Goal: Information Seeking & Learning: Find specific fact

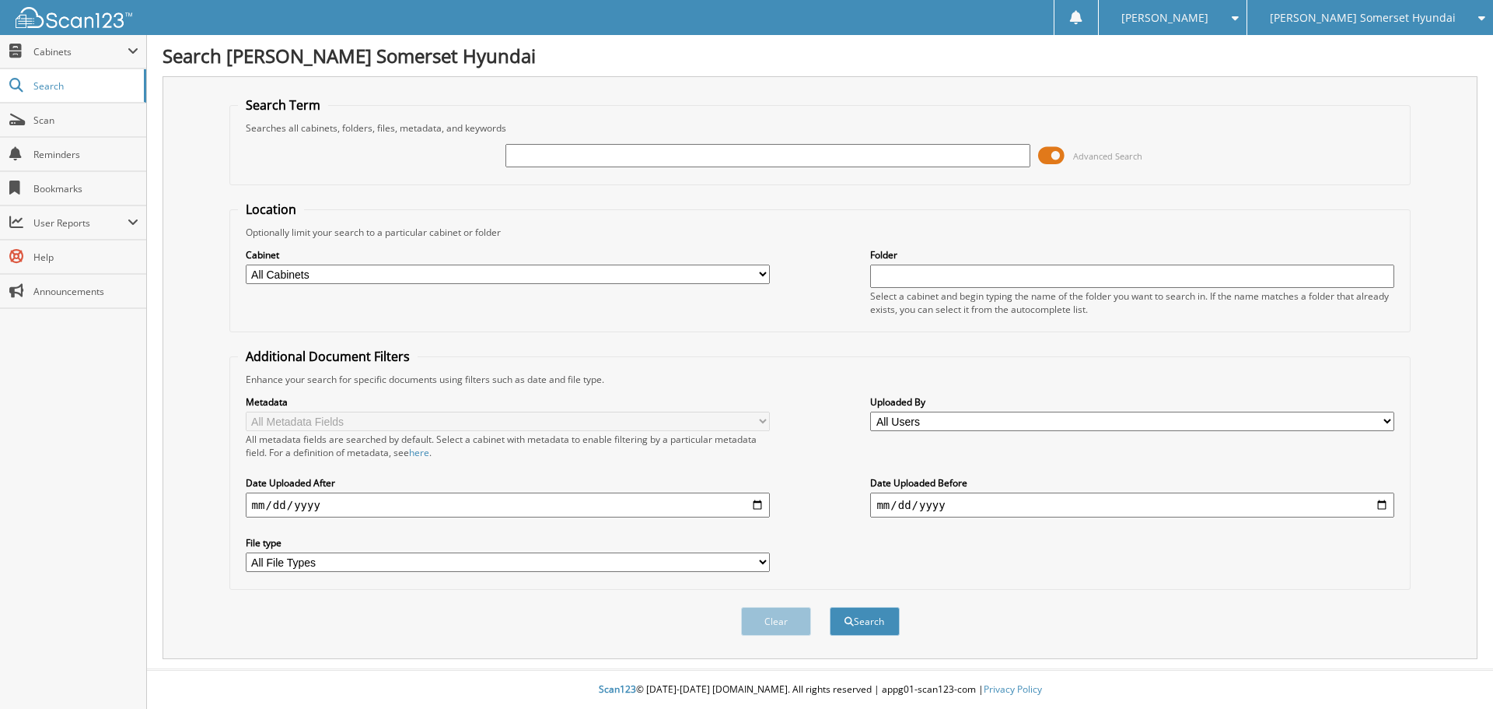
click at [598, 166] on input "text" at bounding box center [768, 155] width 524 height 23
type input "[PERSON_NAME]"
click at [830, 607] on button "Search" at bounding box center [865, 621] width 70 height 29
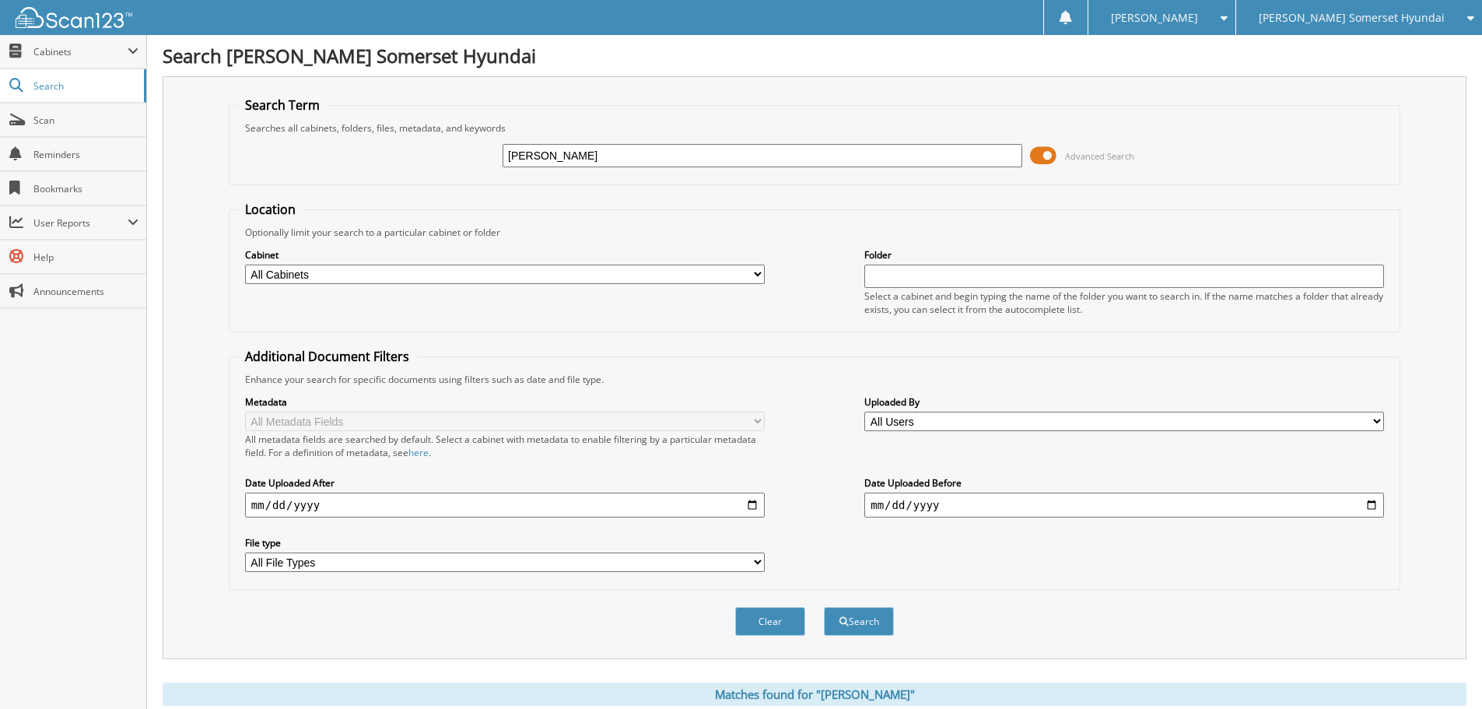
click at [1041, 162] on span at bounding box center [1043, 155] width 26 height 23
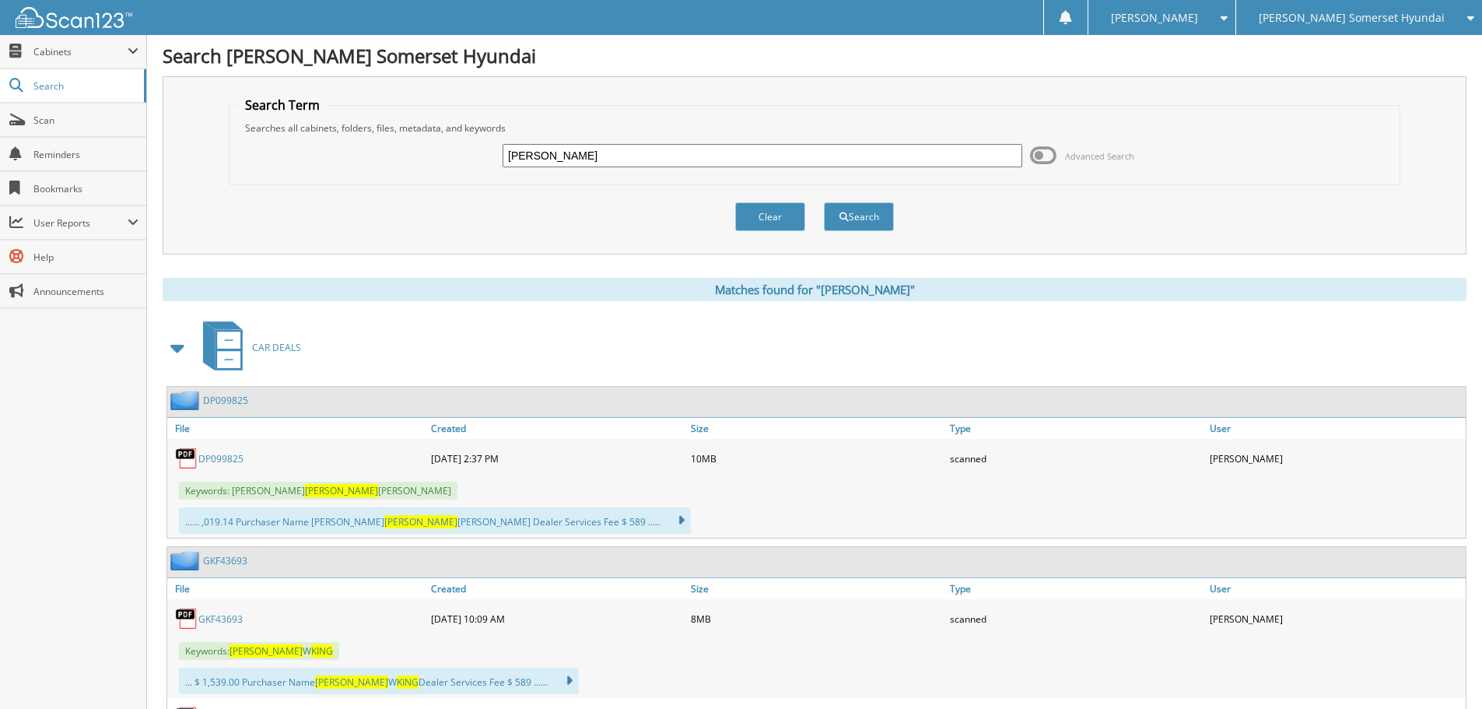
click at [595, 156] on input "[PERSON_NAME]" at bounding box center [762, 155] width 520 height 23
type input "c"
type input "[PERSON_NAME]"
type input "[PERSON_NAME] OR [PERSON_NAME]"
click at [824, 202] on button "Search" at bounding box center [859, 216] width 70 height 29
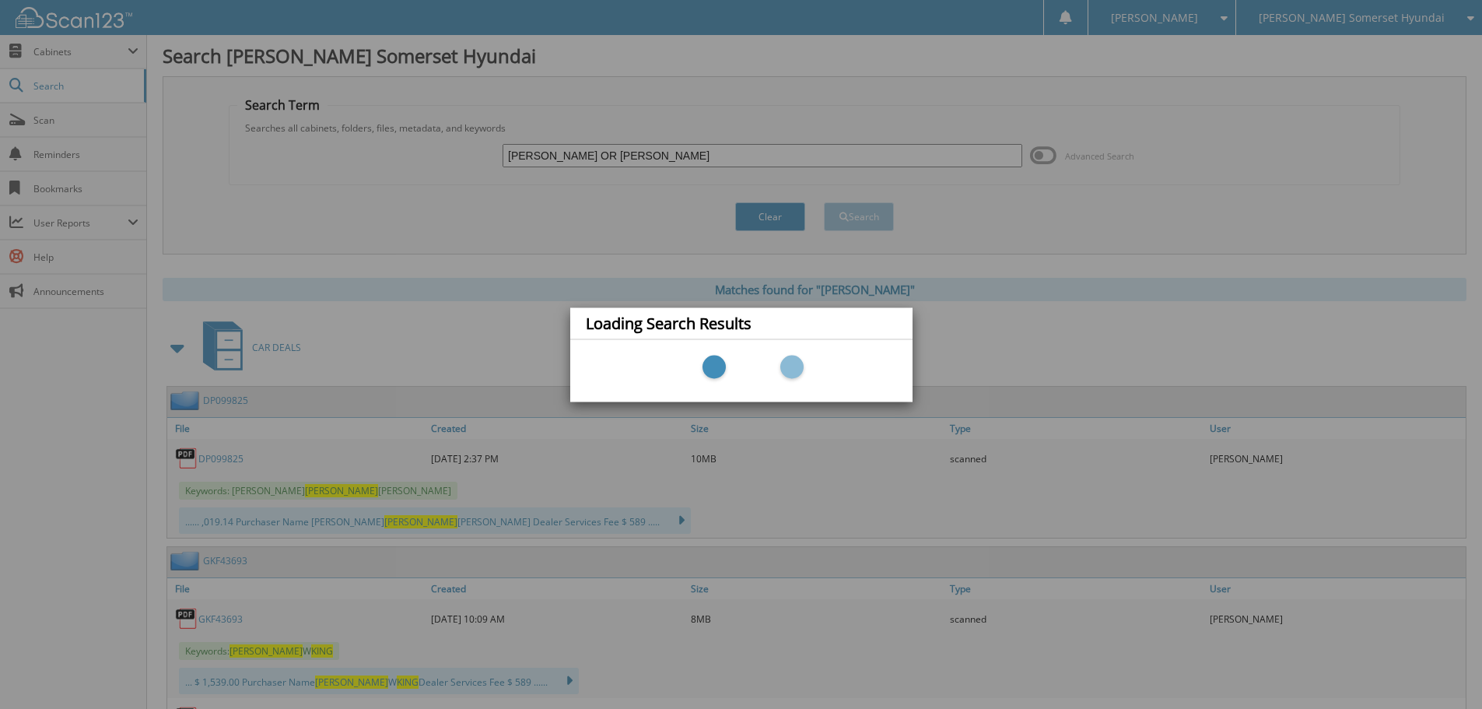
click at [771, 204] on div "Loading Search Results" at bounding box center [741, 354] width 1482 height 709
click at [764, 216] on div "Loading Search Results" at bounding box center [741, 354] width 1482 height 709
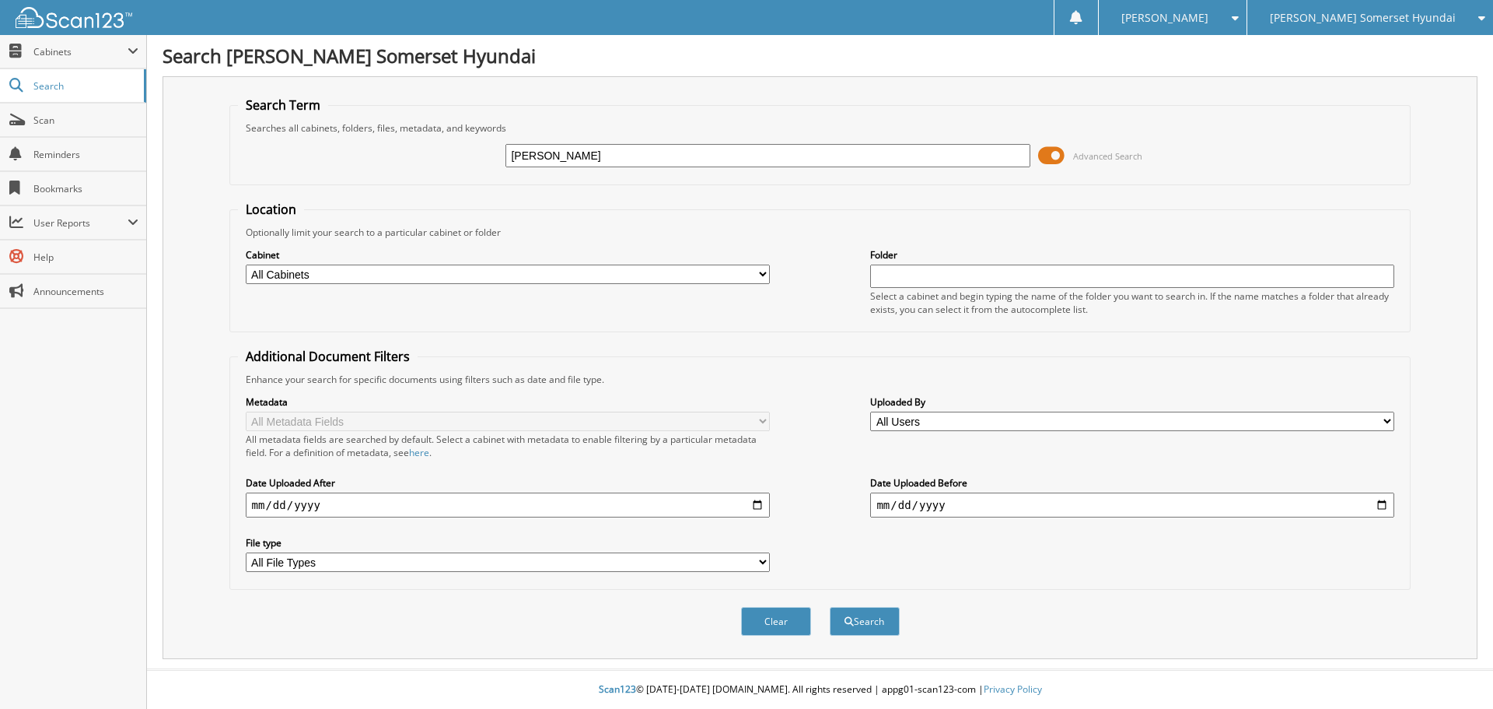
type input "[PERSON_NAME]"
click at [830, 607] on button "Search" at bounding box center [865, 621] width 70 height 29
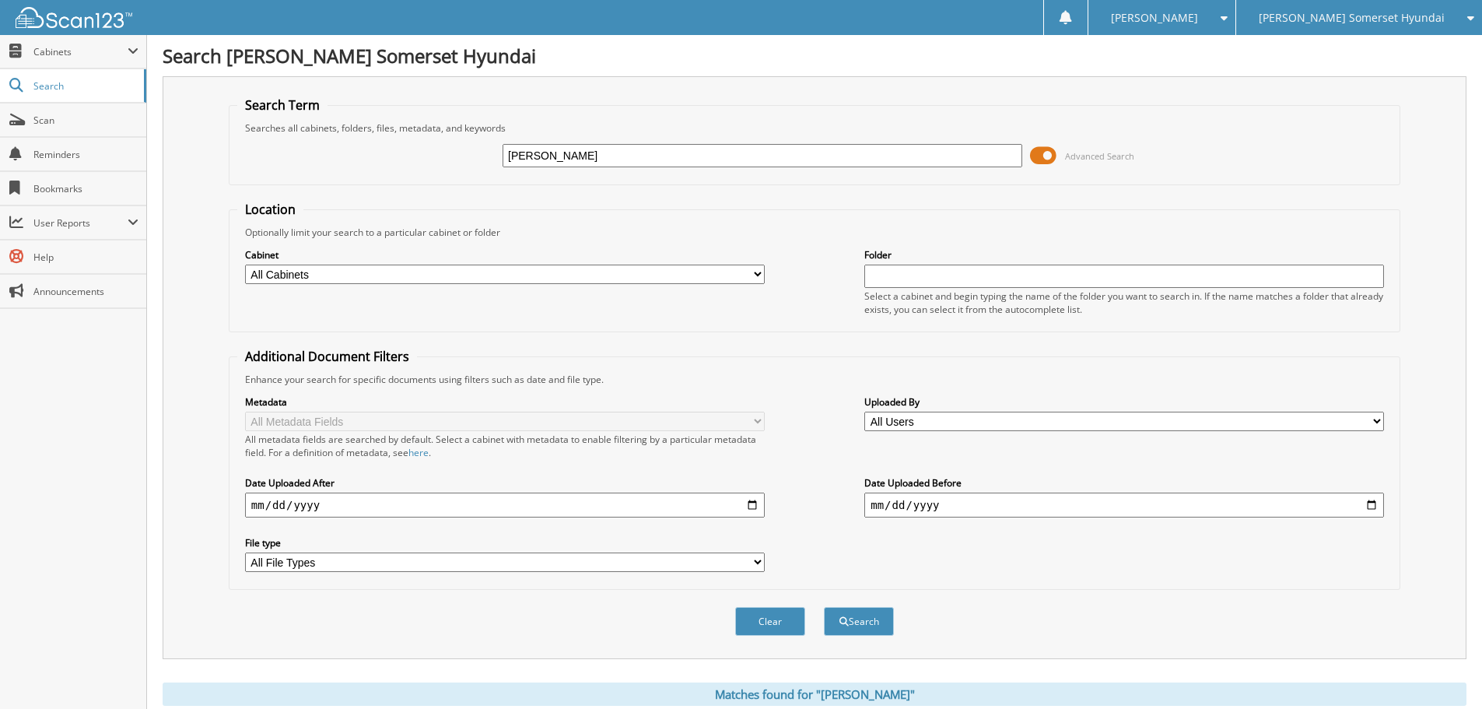
click at [1031, 159] on span at bounding box center [1043, 155] width 26 height 23
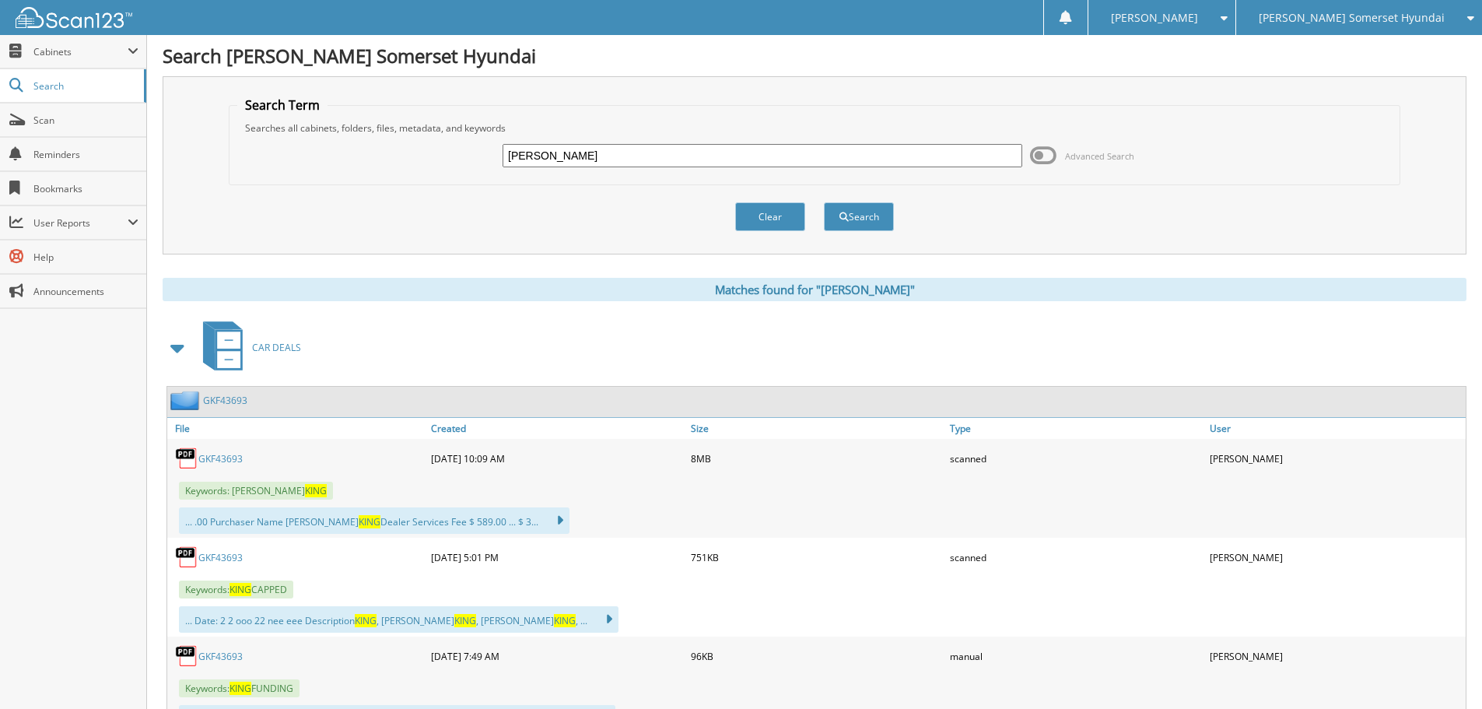
scroll to position [74, 0]
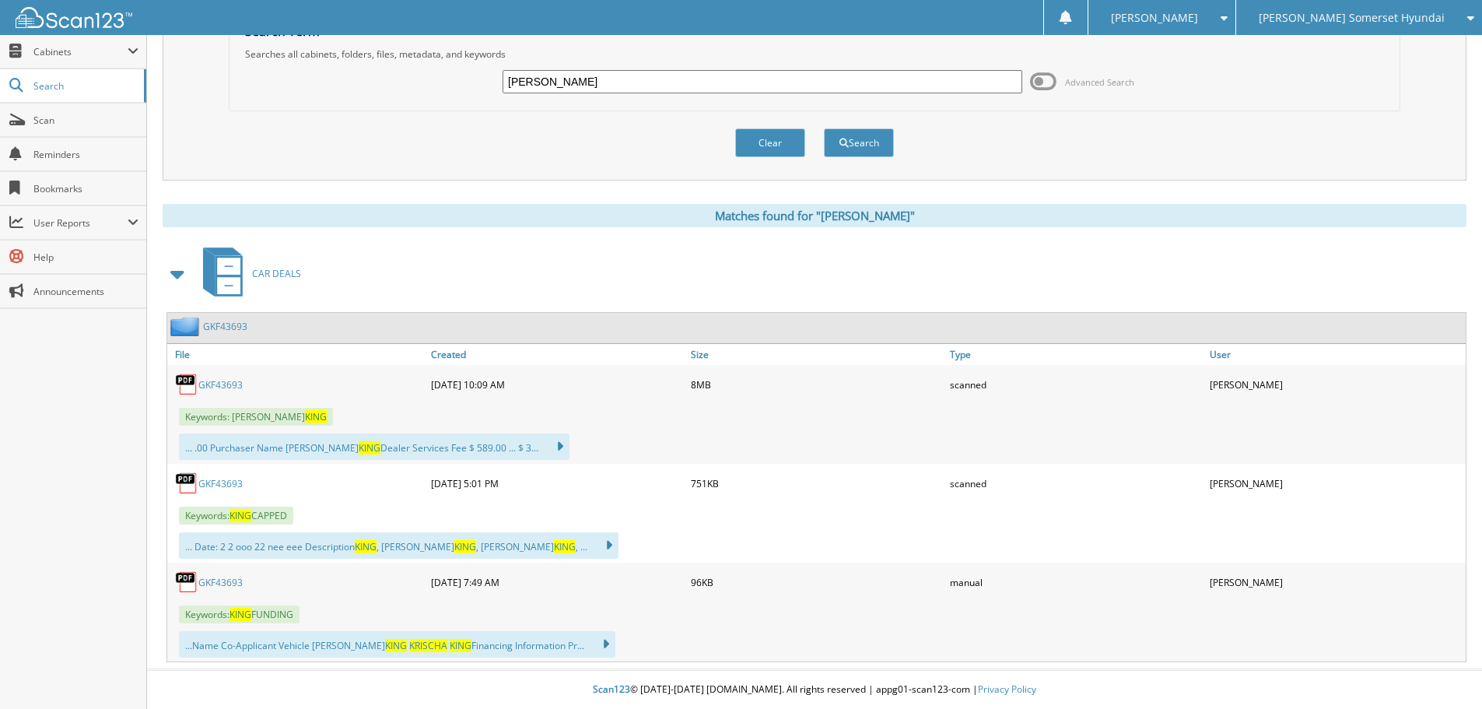
click at [222, 585] on link "GKF43693" at bounding box center [220, 582] width 44 height 13
click at [228, 485] on link "GKF43693" at bounding box center [220, 483] width 44 height 13
click at [782, 145] on button "Clear" at bounding box center [770, 142] width 70 height 29
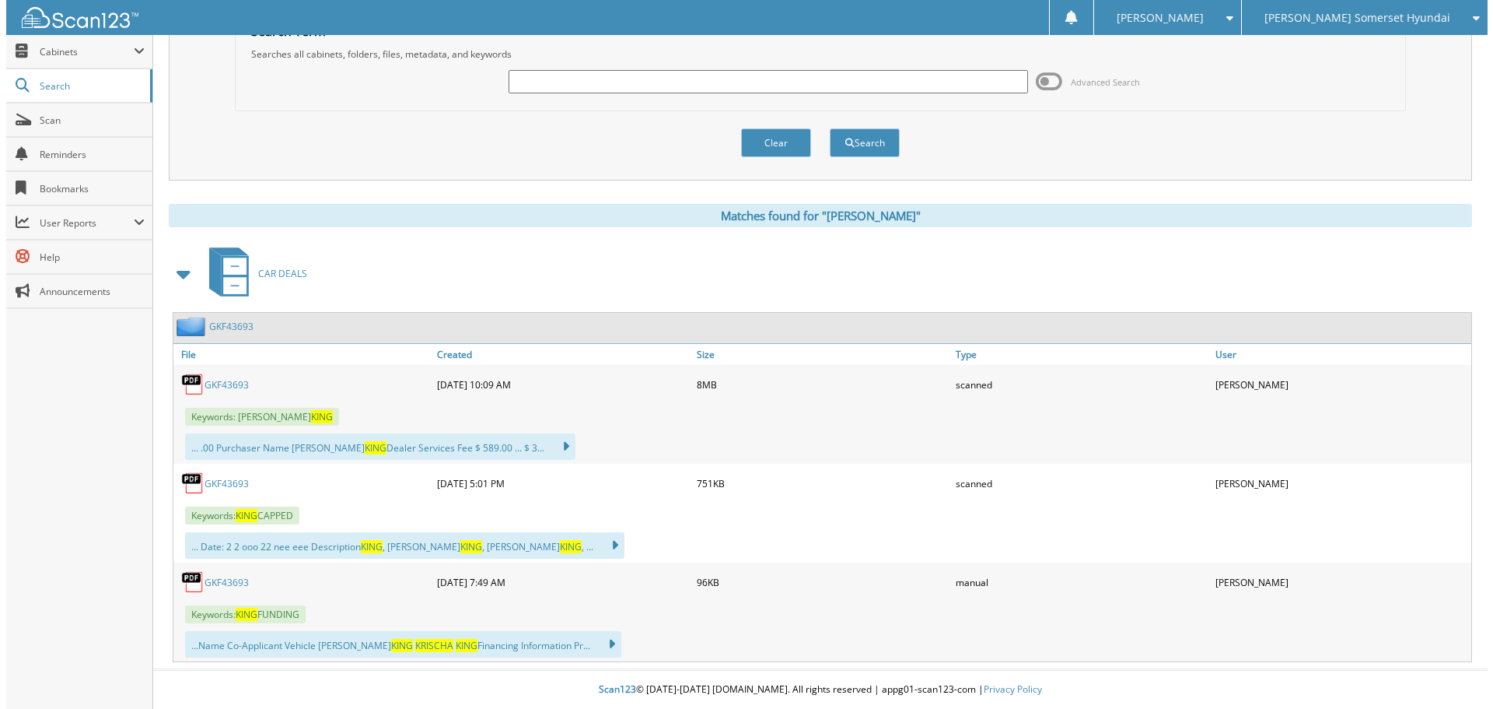
scroll to position [0, 0]
